Goal: Transaction & Acquisition: Book appointment/travel/reservation

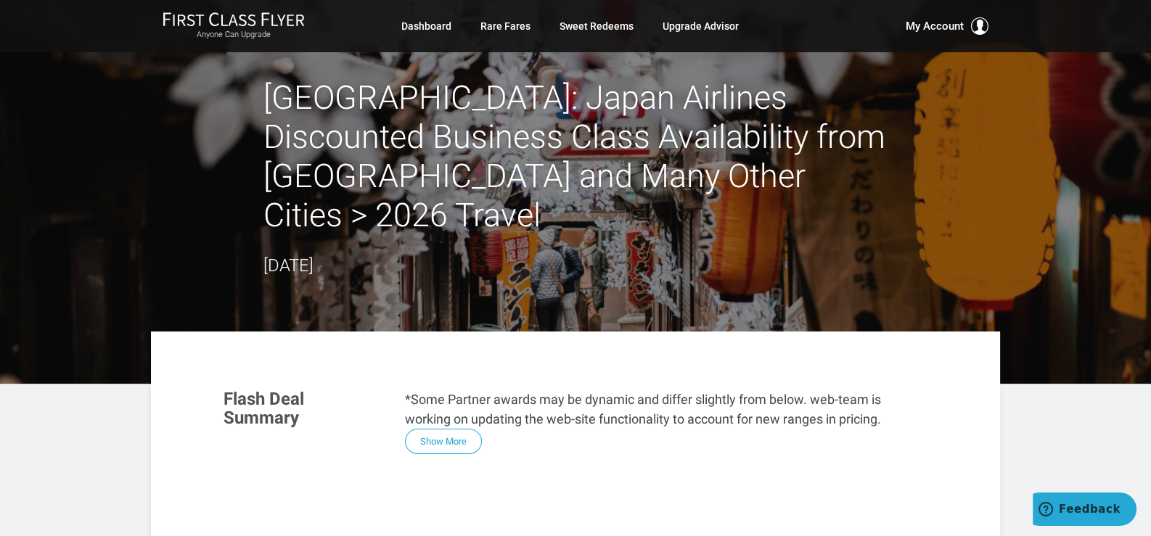
scroll to position [469, 0]
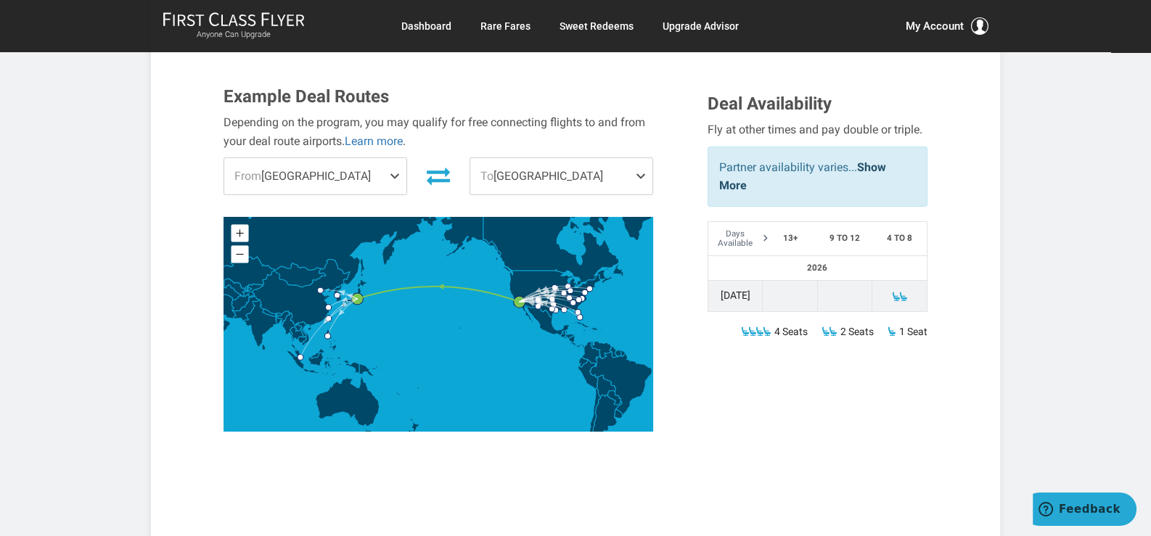
click at [369, 158] on span "From [GEOGRAPHIC_DATA]" at bounding box center [315, 176] width 182 height 36
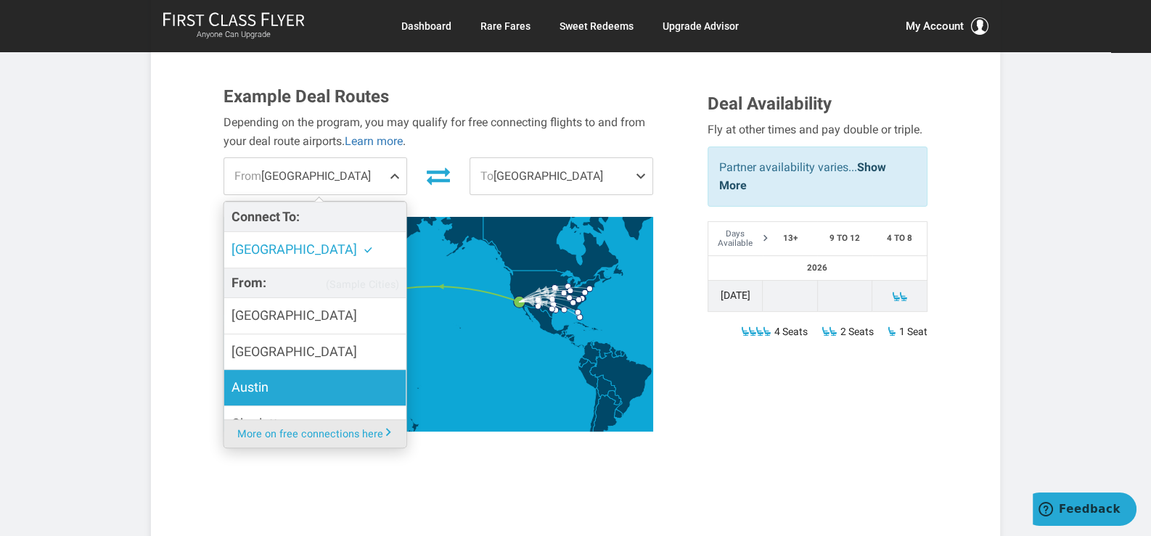
click at [311, 370] on label "Austin" at bounding box center [315, 388] width 182 height 36
click at [0, 0] on input "Austin" at bounding box center [0, 0] width 0 height 0
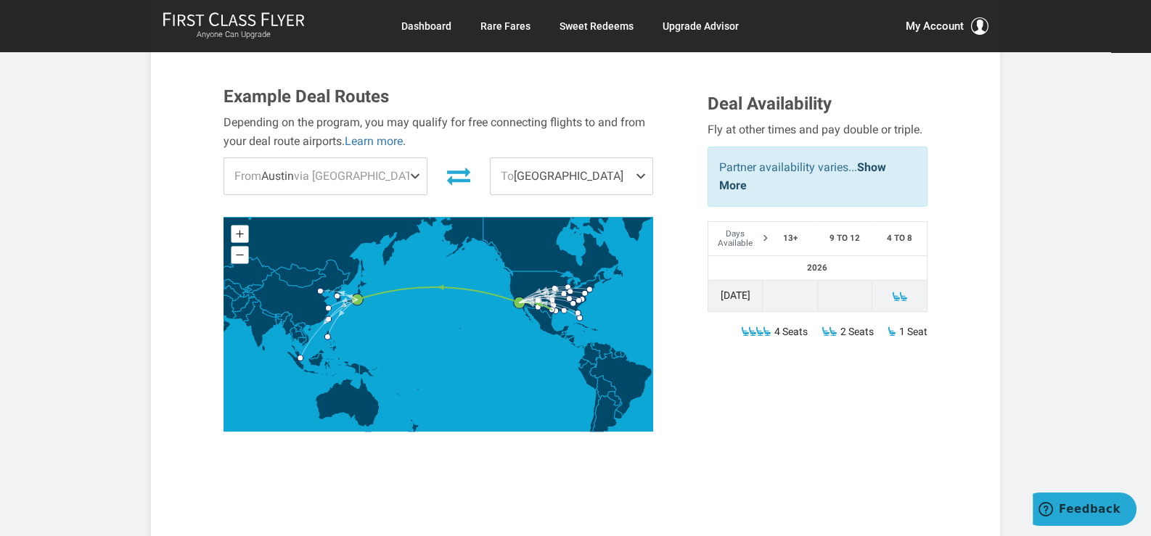
click at [409, 158] on span at bounding box center [417, 176] width 17 height 36
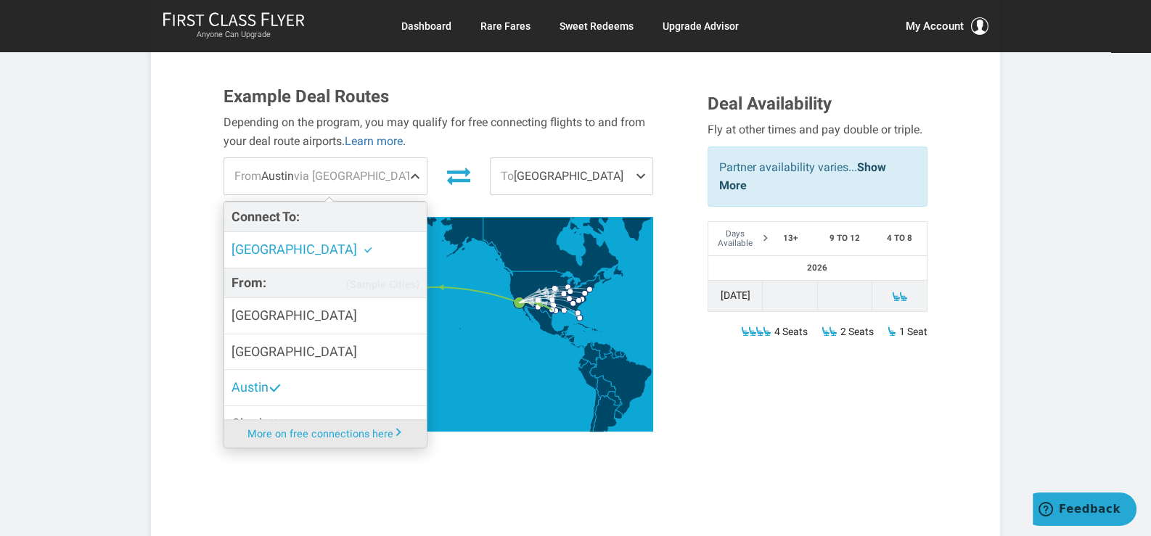
click at [615, 158] on span "To [GEOGRAPHIC_DATA]" at bounding box center [572, 176] width 162 height 36
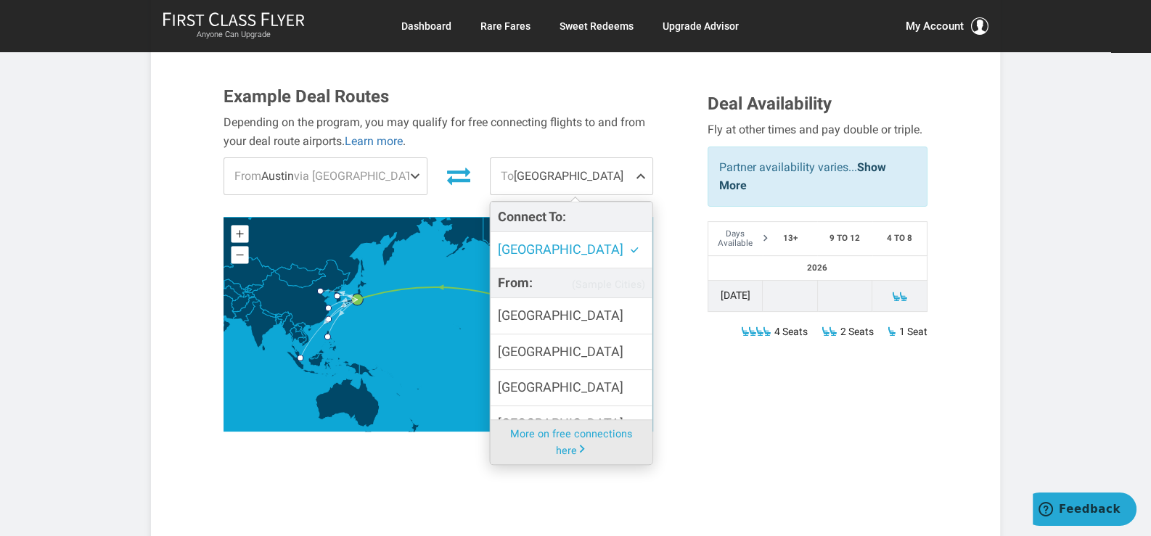
scroll to position [93, 0]
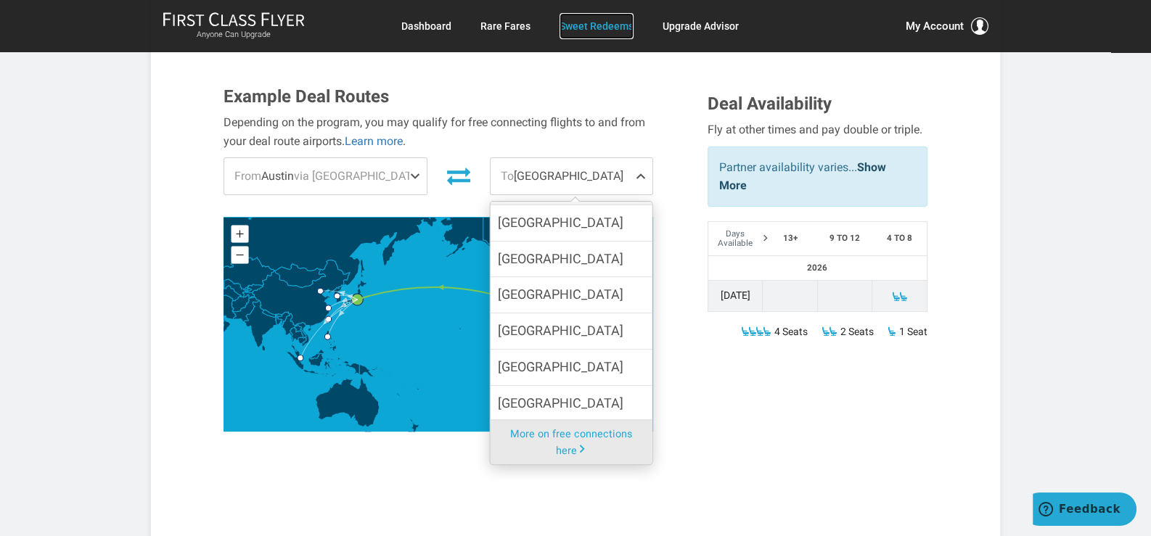
click at [609, 23] on link "Sweet Redeems" at bounding box center [597, 26] width 74 height 26
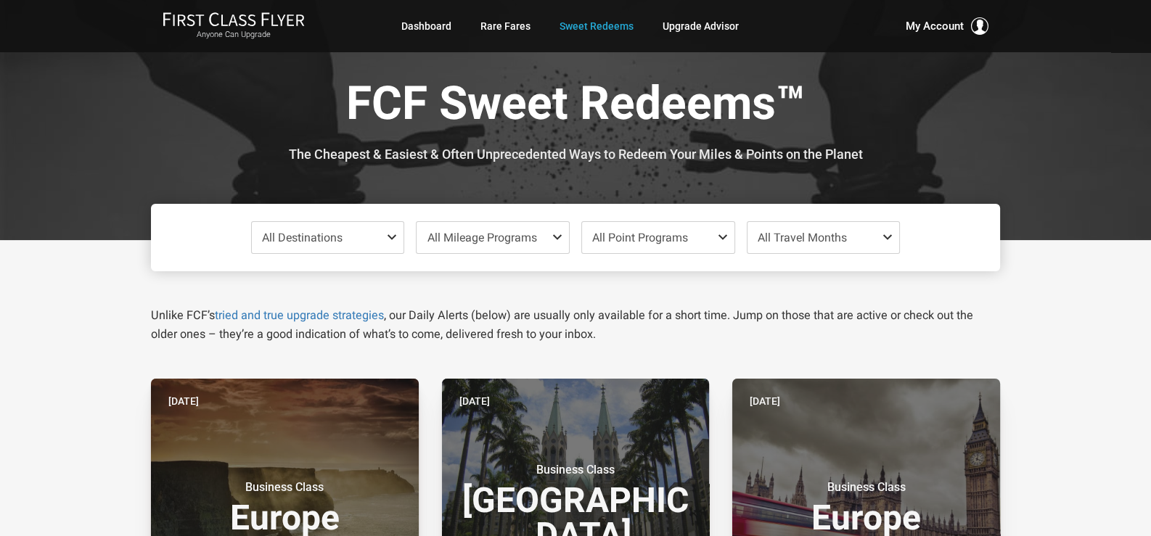
click at [363, 231] on span "All Destinations" at bounding box center [328, 237] width 152 height 31
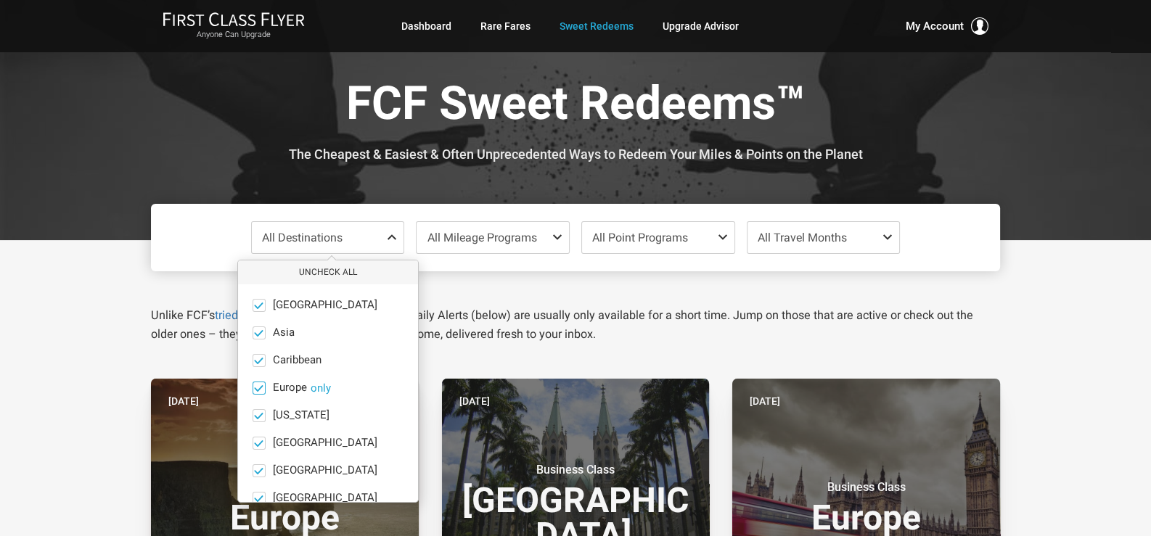
click at [301, 382] on span "Europe" at bounding box center [290, 388] width 34 height 13
click at [0, 0] on input "Europe only" at bounding box center [0, 0] width 0 height 0
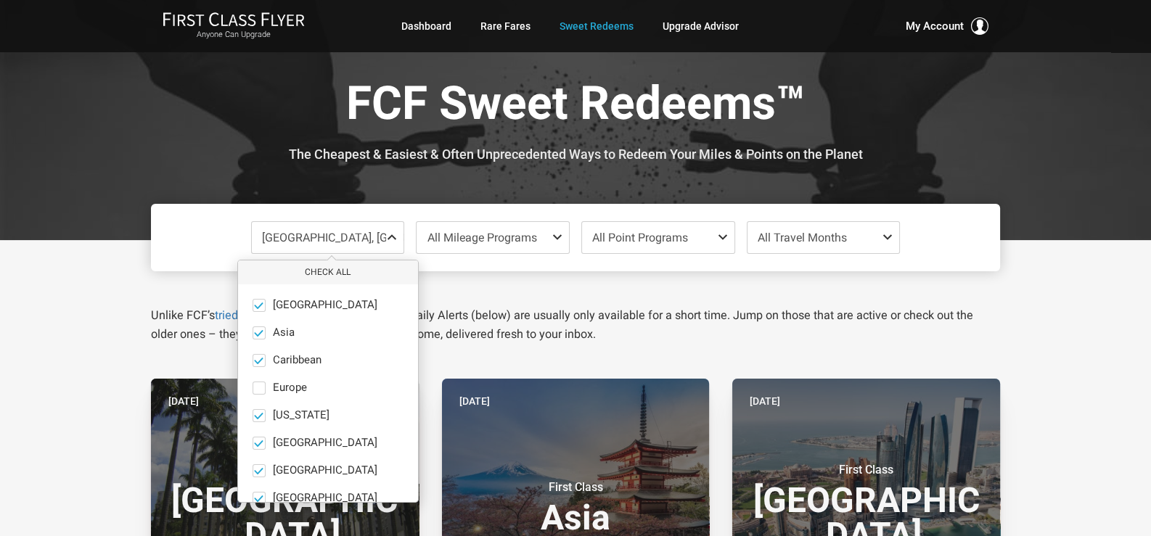
click at [390, 238] on span at bounding box center [394, 237] width 17 height 12
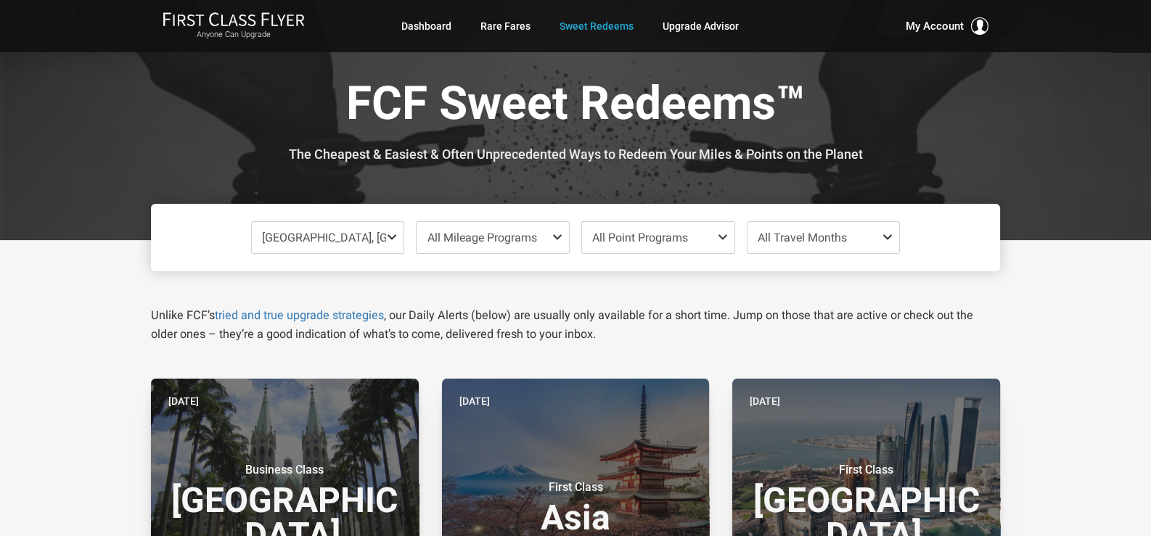
click at [390, 238] on span at bounding box center [394, 237] width 17 height 12
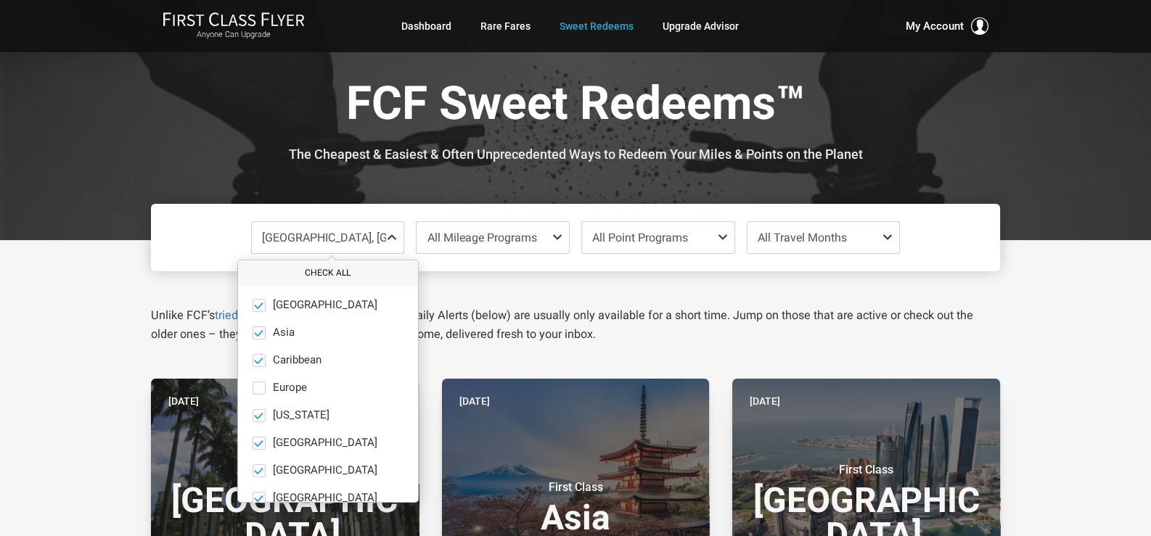
click at [326, 271] on button "Check All" at bounding box center [328, 273] width 180 height 24
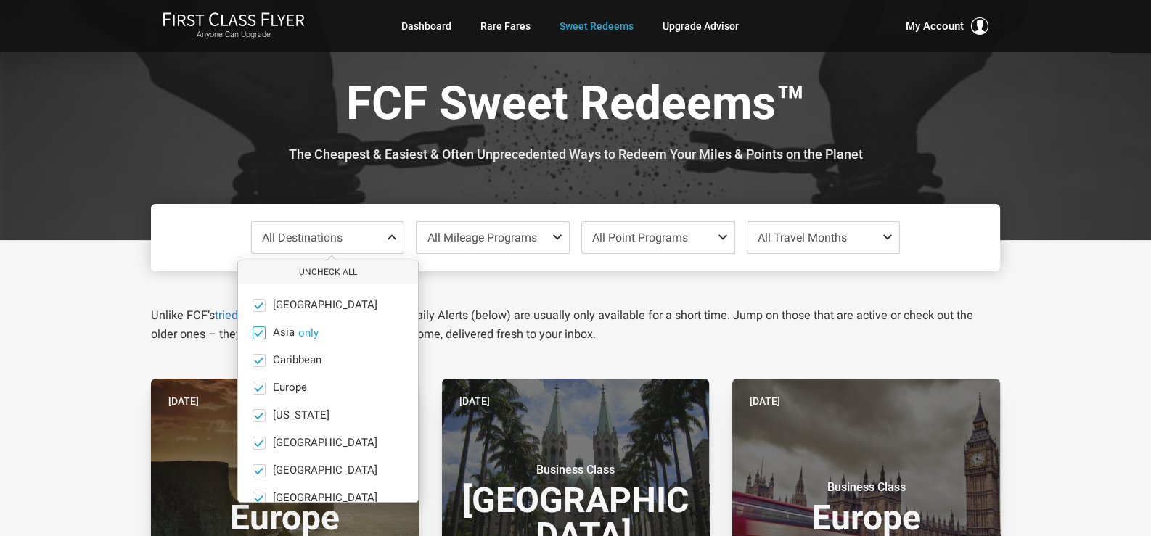
click at [258, 337] on span at bounding box center [258, 332] width 11 height 11
click at [0, 0] on input "Asia only" at bounding box center [0, 0] width 0 height 0
click at [258, 301] on span at bounding box center [258, 305] width 11 height 11
click at [0, 0] on input "Africa only" at bounding box center [0, 0] width 0 height 0
click at [259, 356] on span at bounding box center [258, 360] width 11 height 11
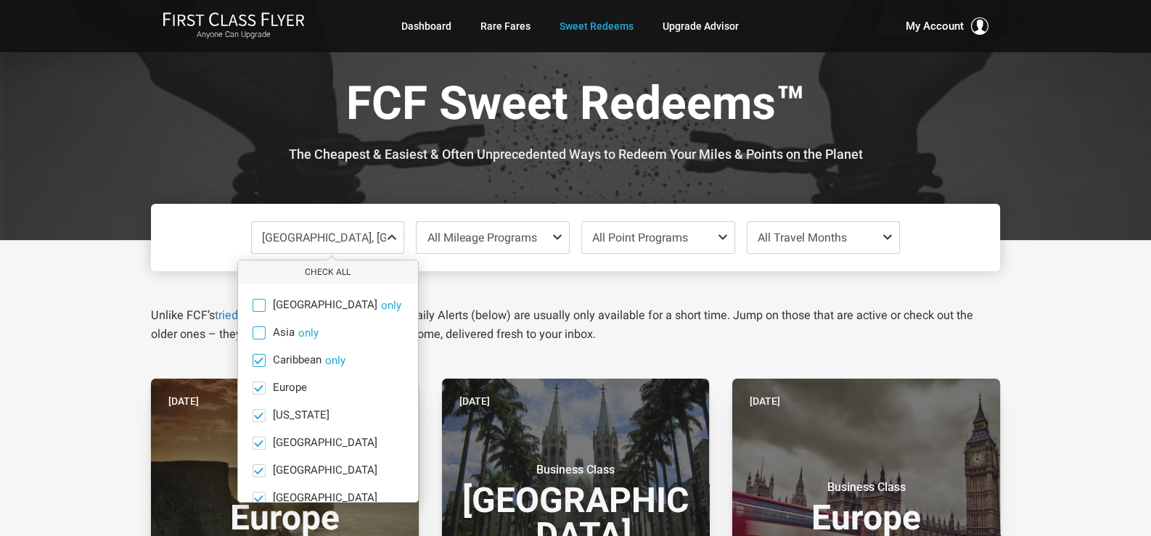
click at [0, 0] on input "Caribbean only" at bounding box center [0, 0] width 0 height 0
click at [258, 413] on span at bounding box center [258, 415] width 11 height 11
click at [0, 0] on input "Hawaii only" at bounding box center [0, 0] width 0 height 0
click at [258, 449] on span at bounding box center [259, 443] width 13 height 13
click at [0, 0] on input "India only" at bounding box center [0, 0] width 0 height 0
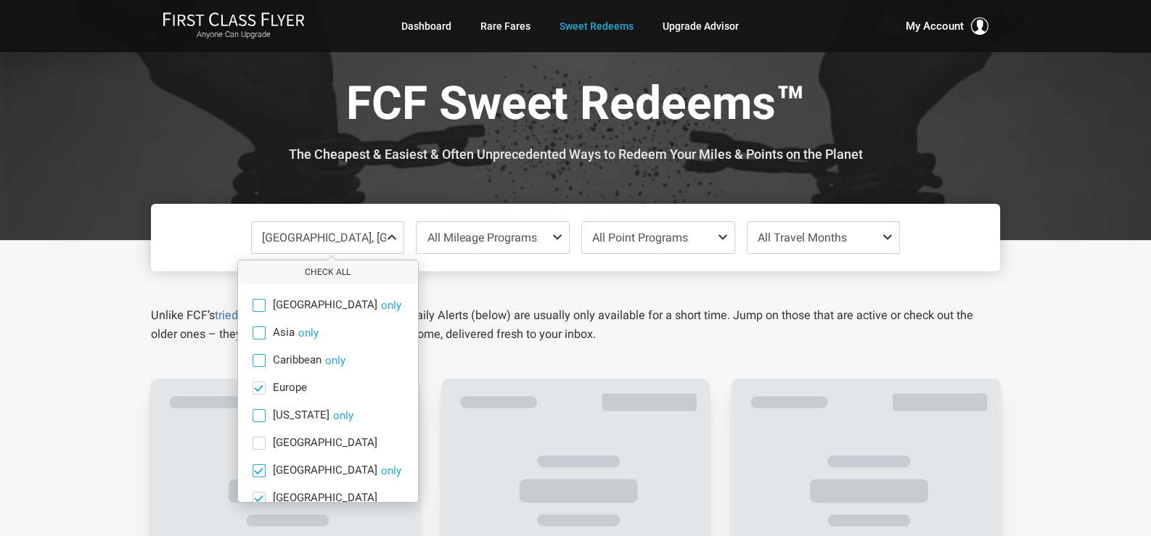
click at [258, 468] on span at bounding box center [258, 470] width 11 height 11
click at [0, 0] on input "Mexico only" at bounding box center [0, 0] width 0 height 0
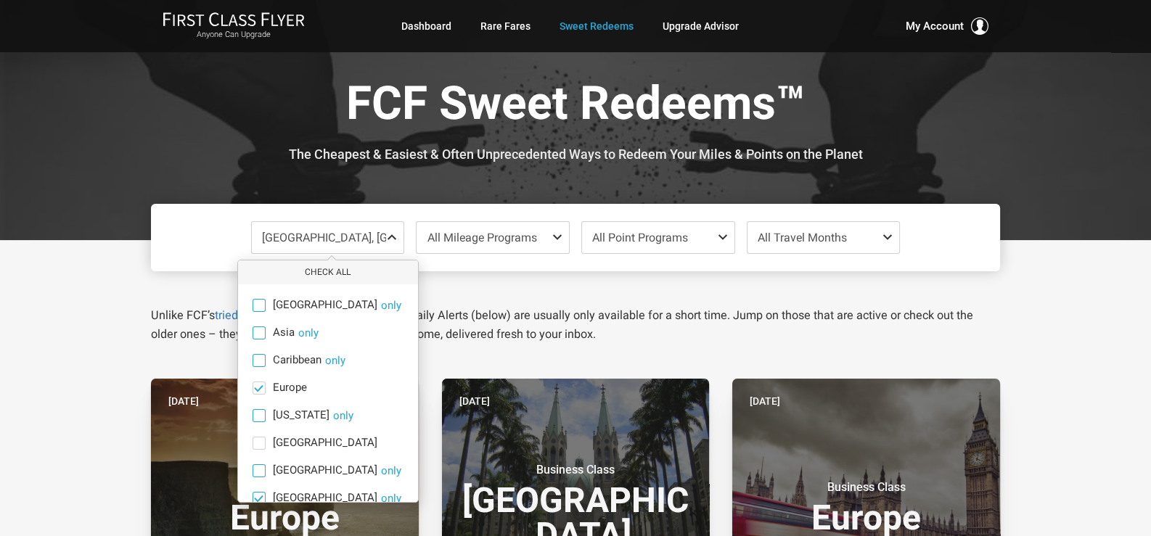
click at [258, 498] on span at bounding box center [258, 498] width 11 height 11
click at [0, 0] on input "Middle East only" at bounding box center [0, 0] width 0 height 0
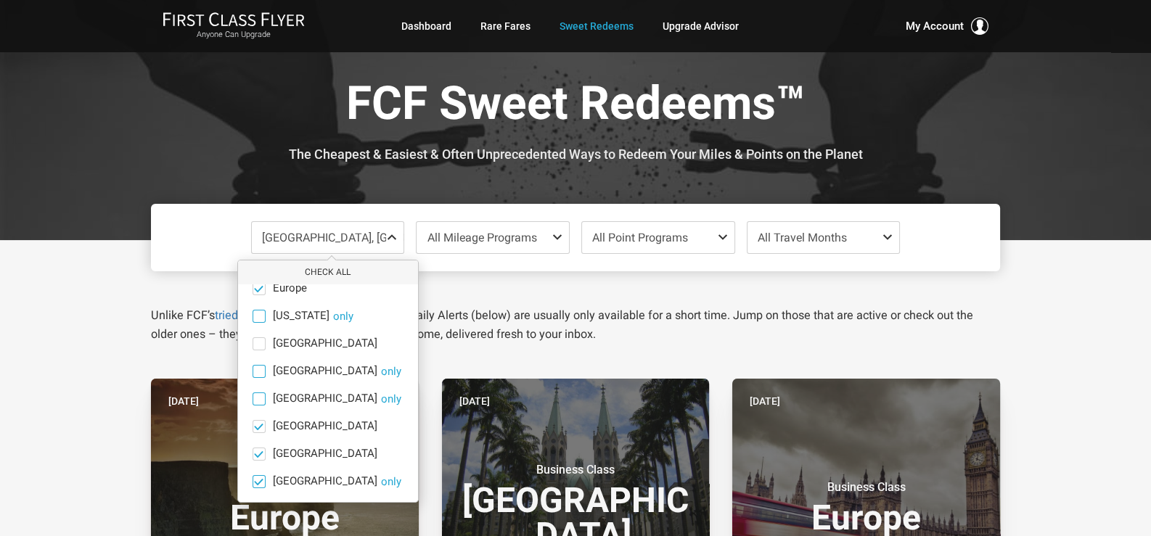
click at [261, 476] on span at bounding box center [258, 481] width 11 height 11
click at [0, 0] on input "South Pacific only" at bounding box center [0, 0] width 0 height 0
click at [260, 454] on span at bounding box center [258, 453] width 11 height 11
click at [0, 0] on input "South America only" at bounding box center [0, 0] width 0 height 0
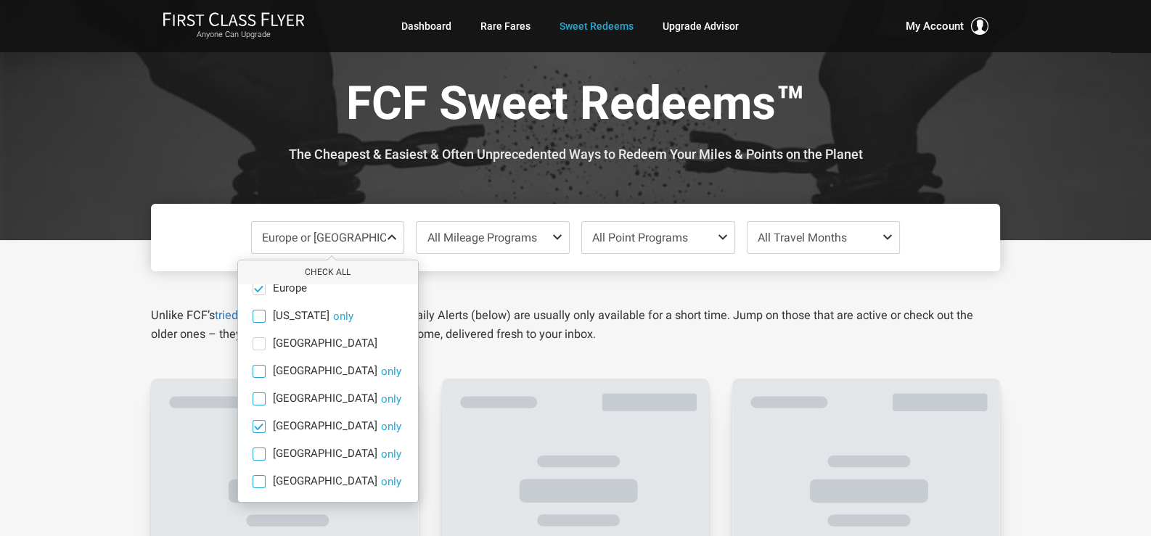
click at [258, 426] on span at bounding box center [258, 426] width 11 height 11
click at [0, 0] on input "North America only" at bounding box center [0, 0] width 0 height 0
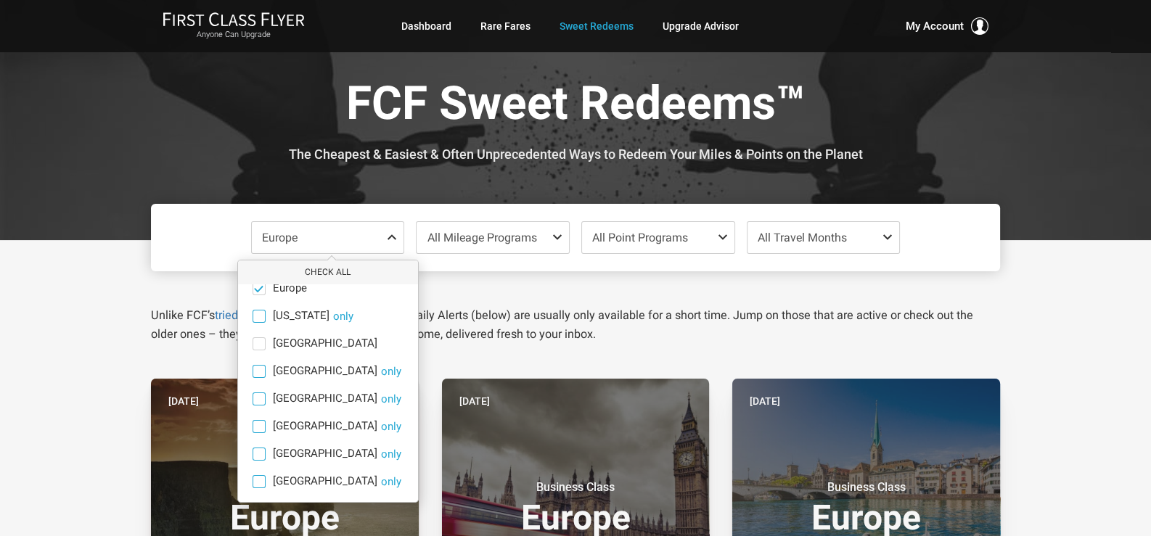
click at [825, 241] on span "All Travel Months" at bounding box center [802, 238] width 89 height 14
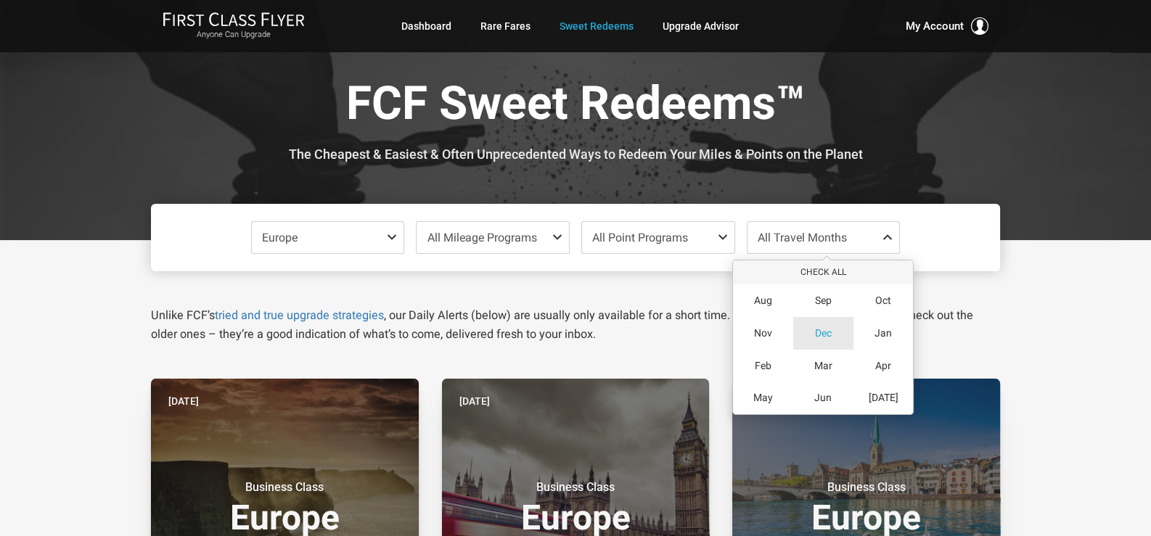
click at [827, 329] on span "Dec" at bounding box center [823, 333] width 17 height 12
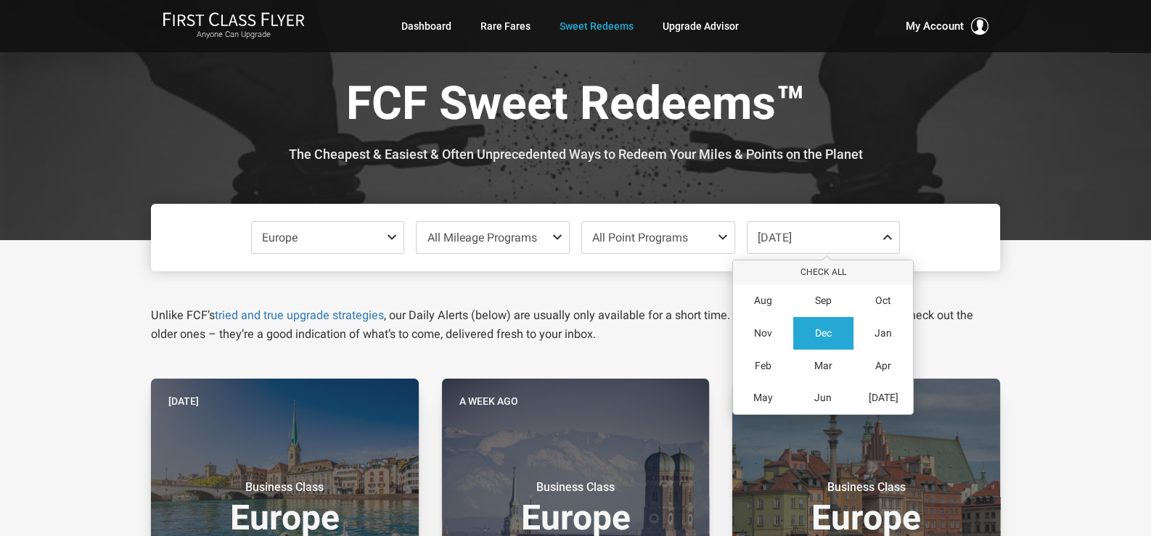
click at [824, 245] on span "[DATE]" at bounding box center [823, 237] width 152 height 31
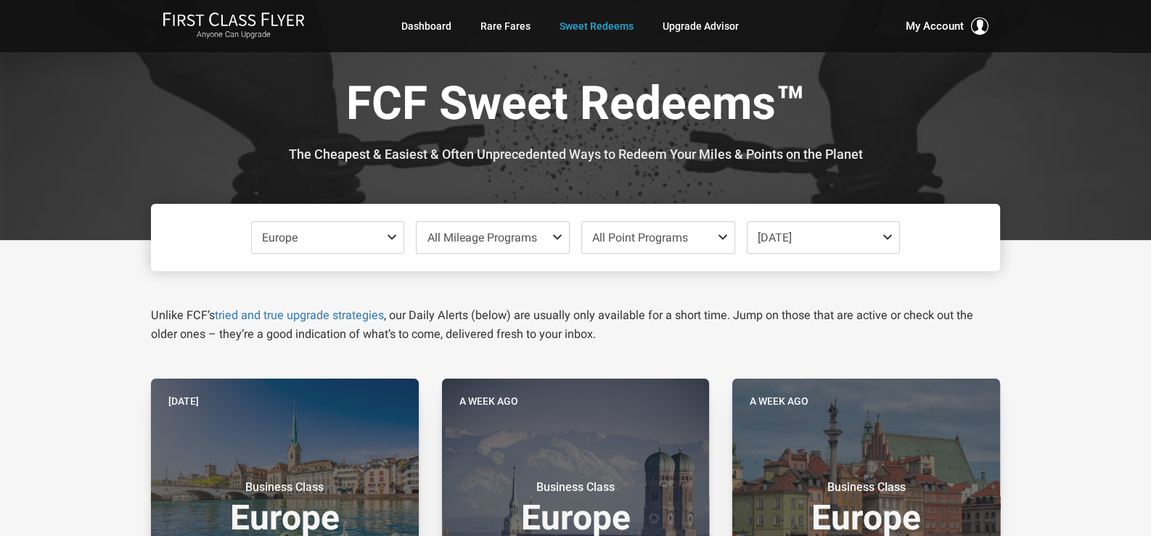
click at [824, 245] on span "[DATE]" at bounding box center [823, 237] width 152 height 31
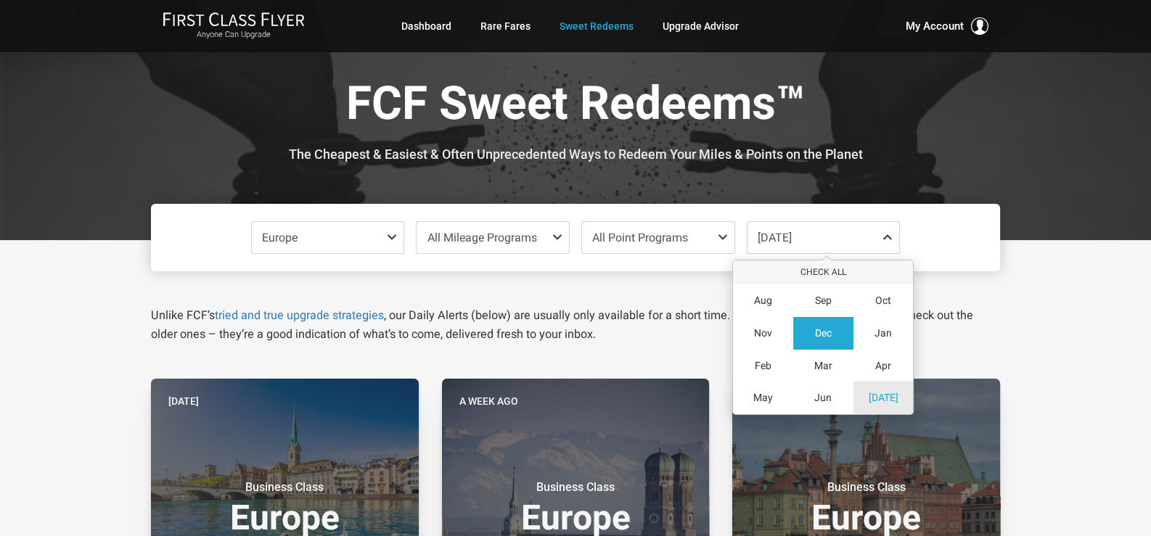
click at [911, 399] on div "[DATE]" at bounding box center [883, 398] width 60 height 33
click at [843, 332] on div "Dec" at bounding box center [823, 333] width 60 height 33
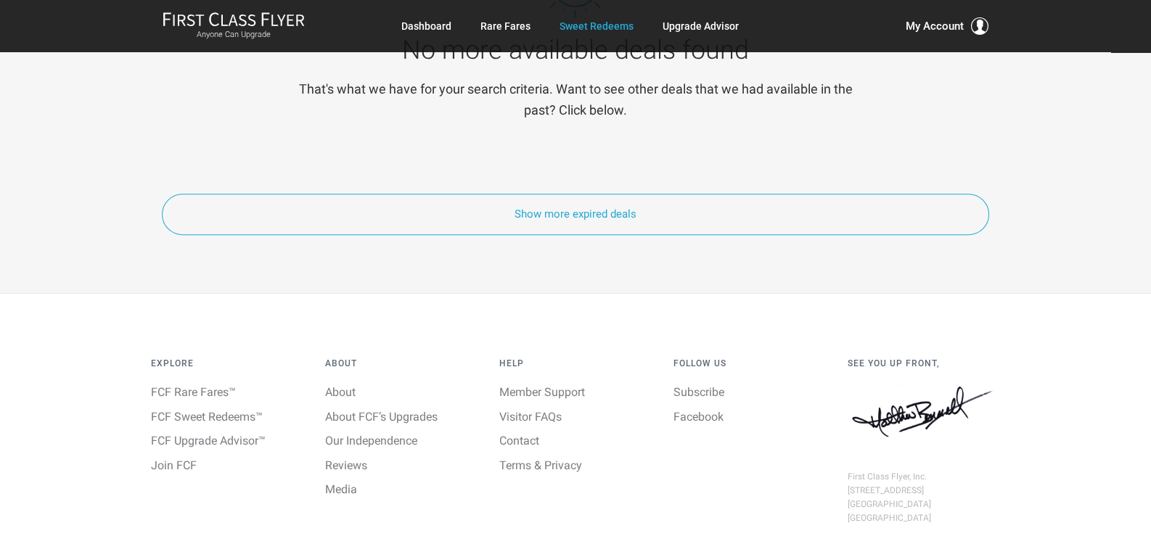
scroll to position [469, 0]
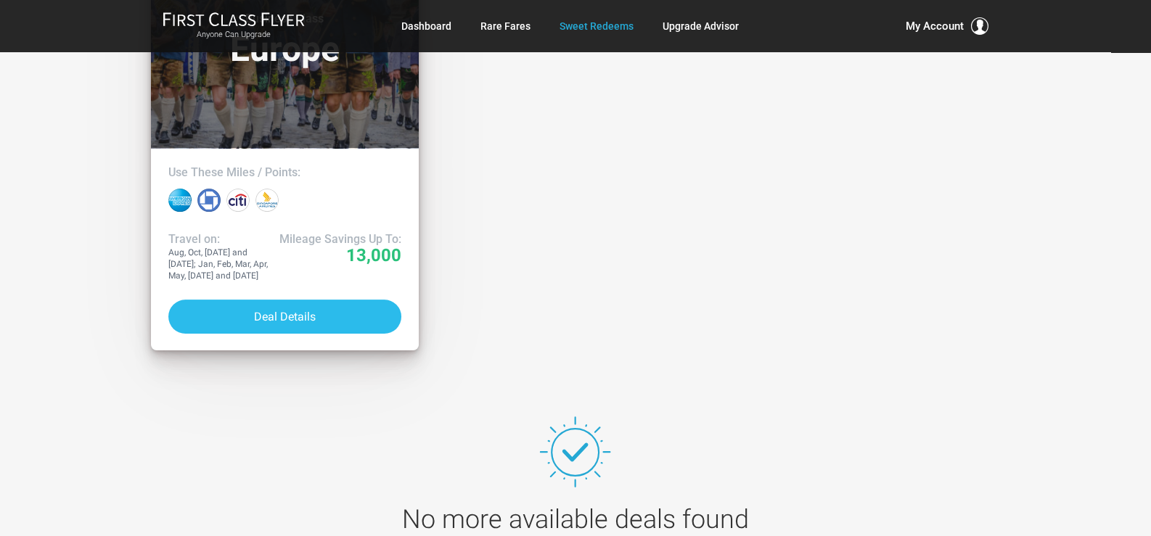
click at [334, 308] on button "Deal Details" at bounding box center [284, 317] width 233 height 34
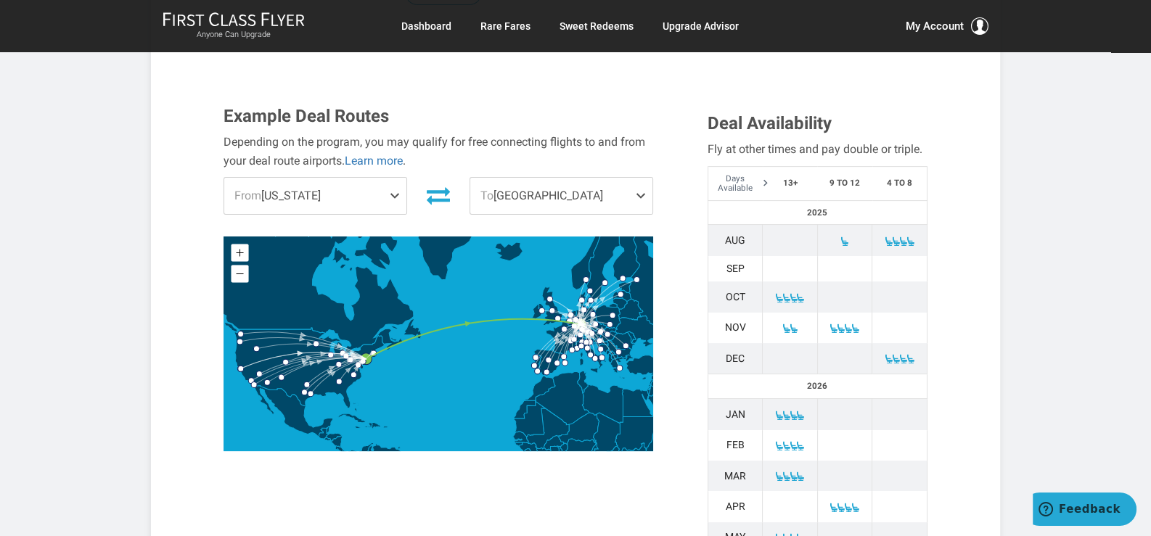
scroll to position [938, 0]
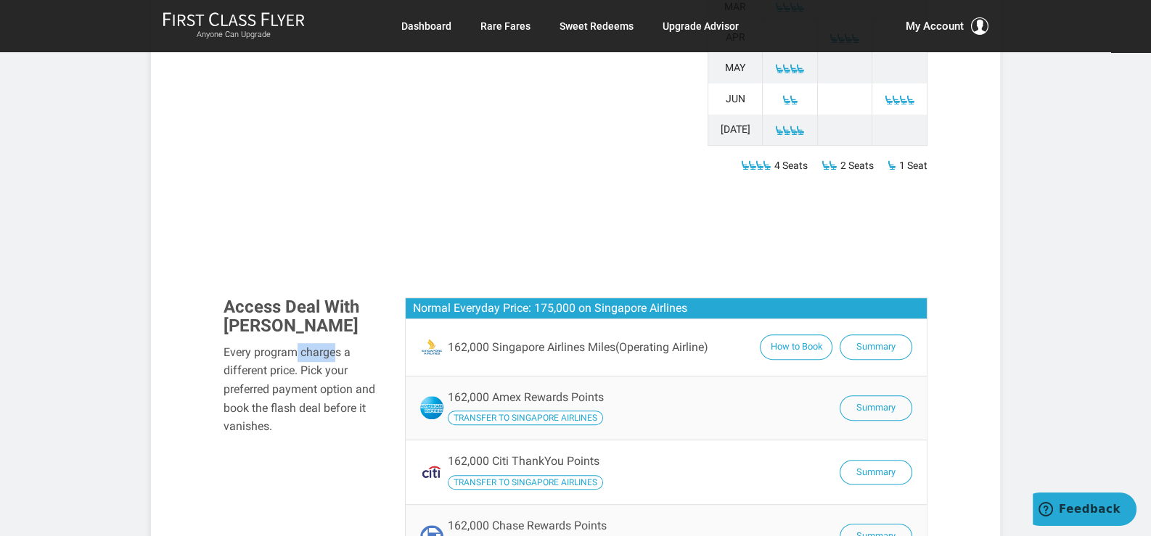
drag, startPoint x: 0, startPoint y: 0, endPoint x: 294, endPoint y: 309, distance: 426.6
click at [294, 343] on div "Every program charges a different price. Pick your preferred payment option and…" at bounding box center [304, 389] width 160 height 93
